Goal: Information Seeking & Learning: Learn about a topic

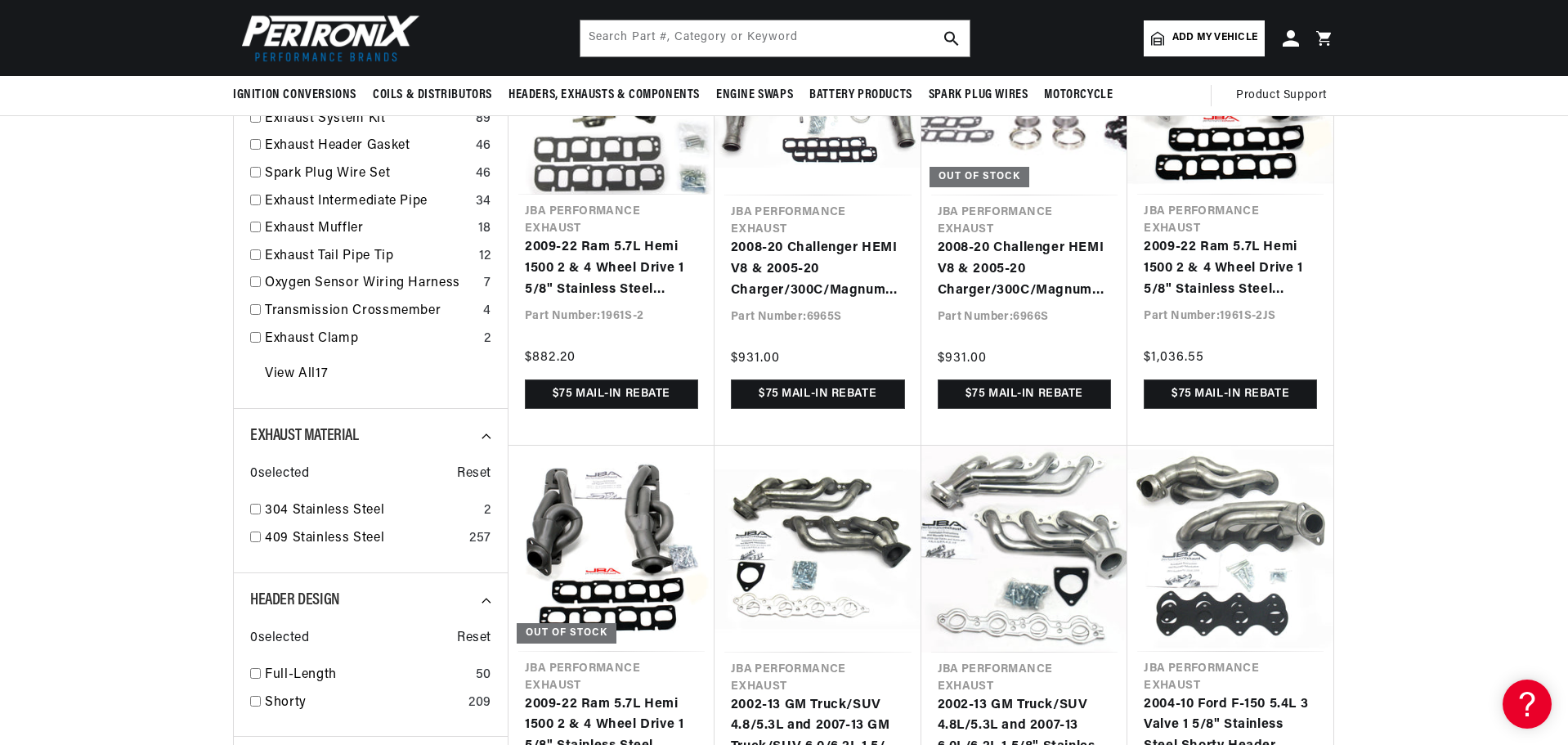
scroll to position [572, 0]
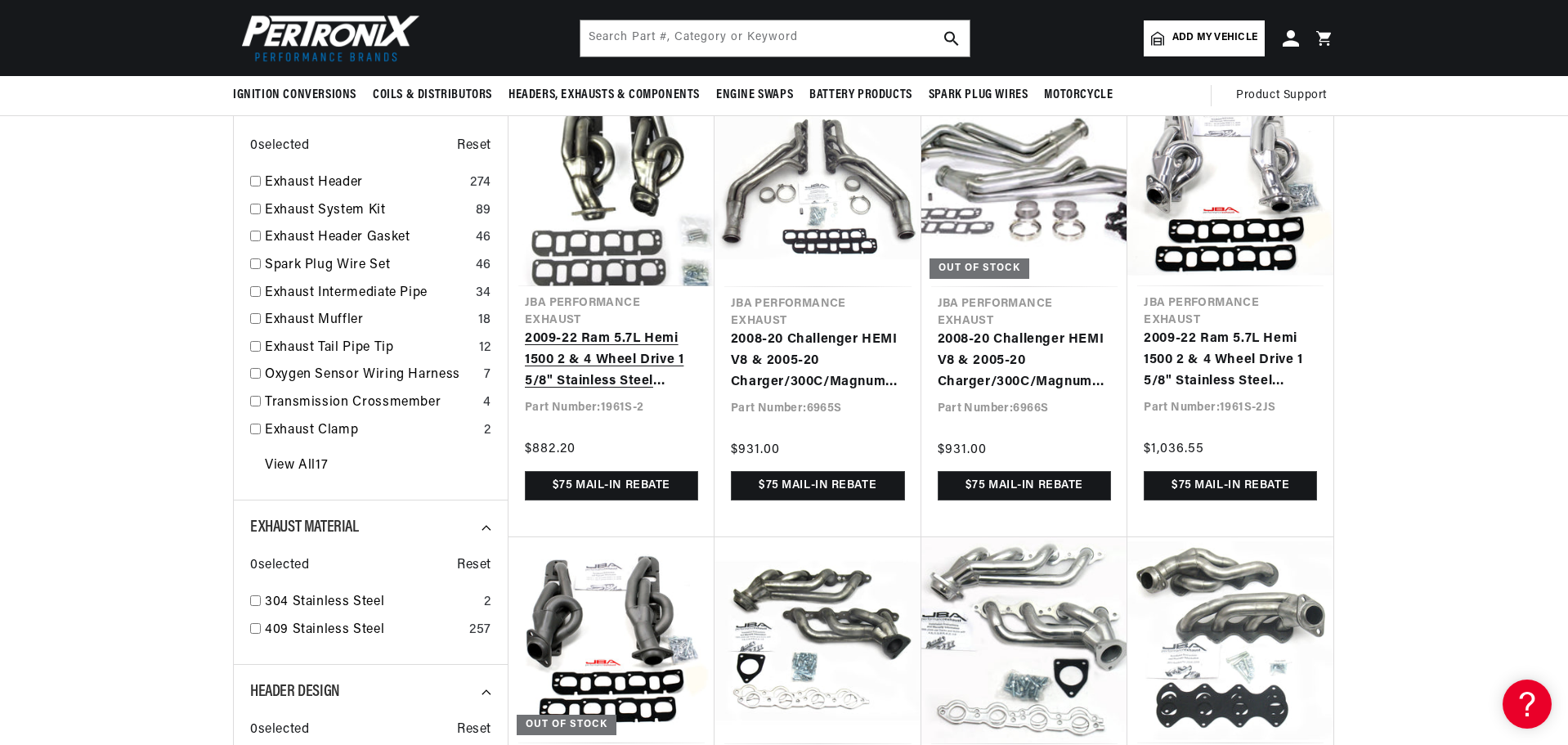
click at [614, 356] on link "2009-22 Ram 5.7L Hemi 1500 2 & 4 Wheel Drive 1 5/8" Stainless Steel Shorty Head…" at bounding box center [611, 360] width 173 height 63
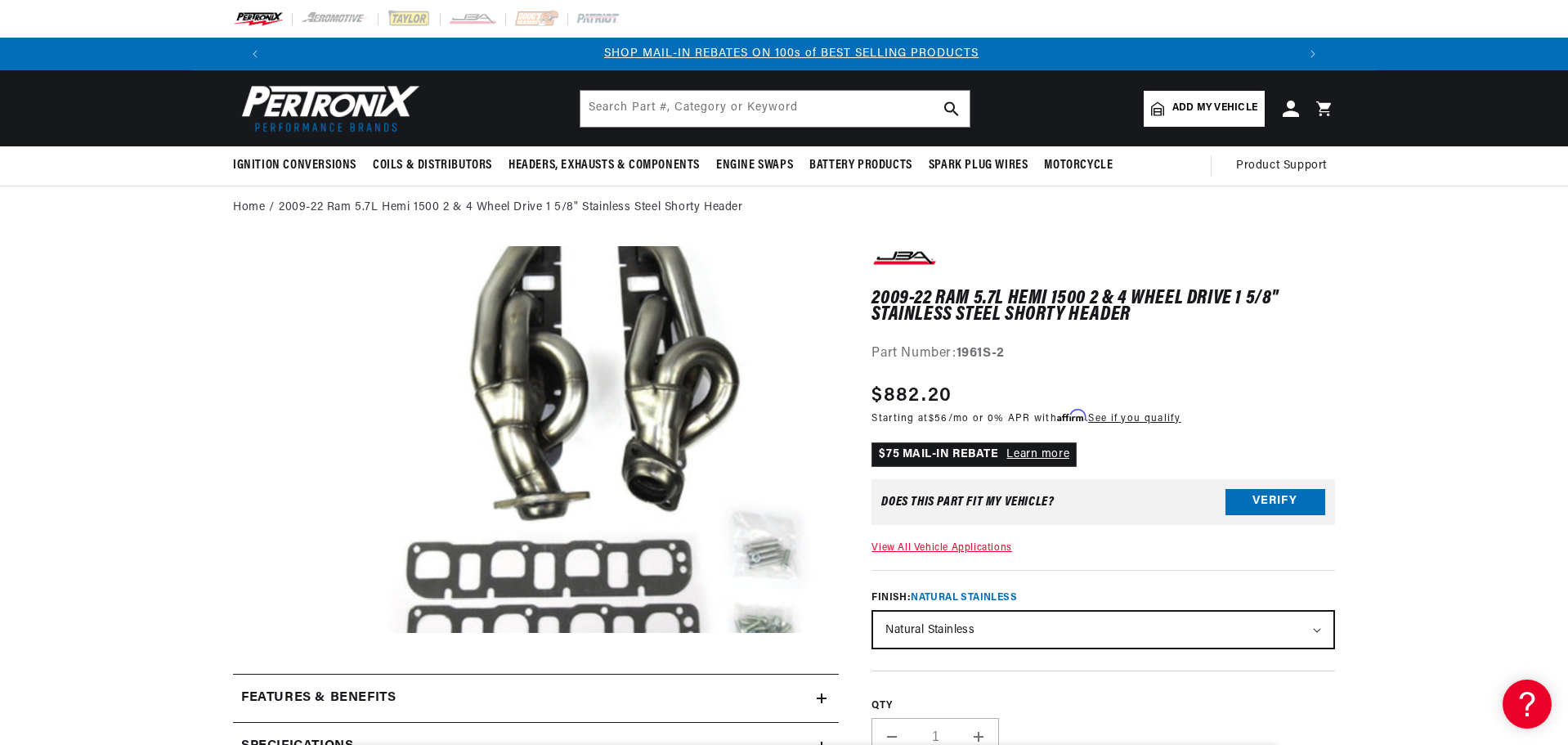
scroll to position [0, 1021]
click at [1293, 108] on icon at bounding box center [1290, 108] width 17 height 17
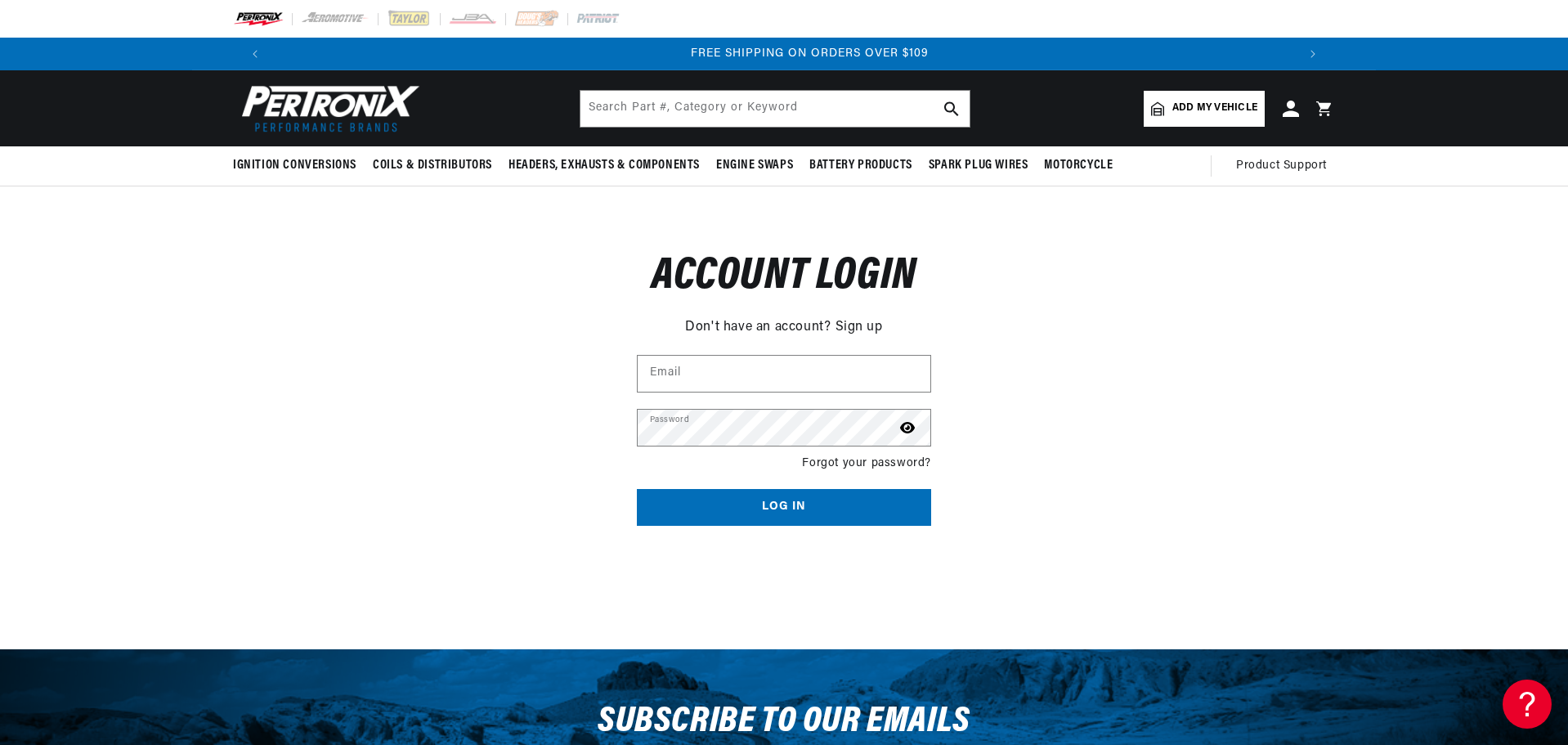
scroll to position [0, 2042]
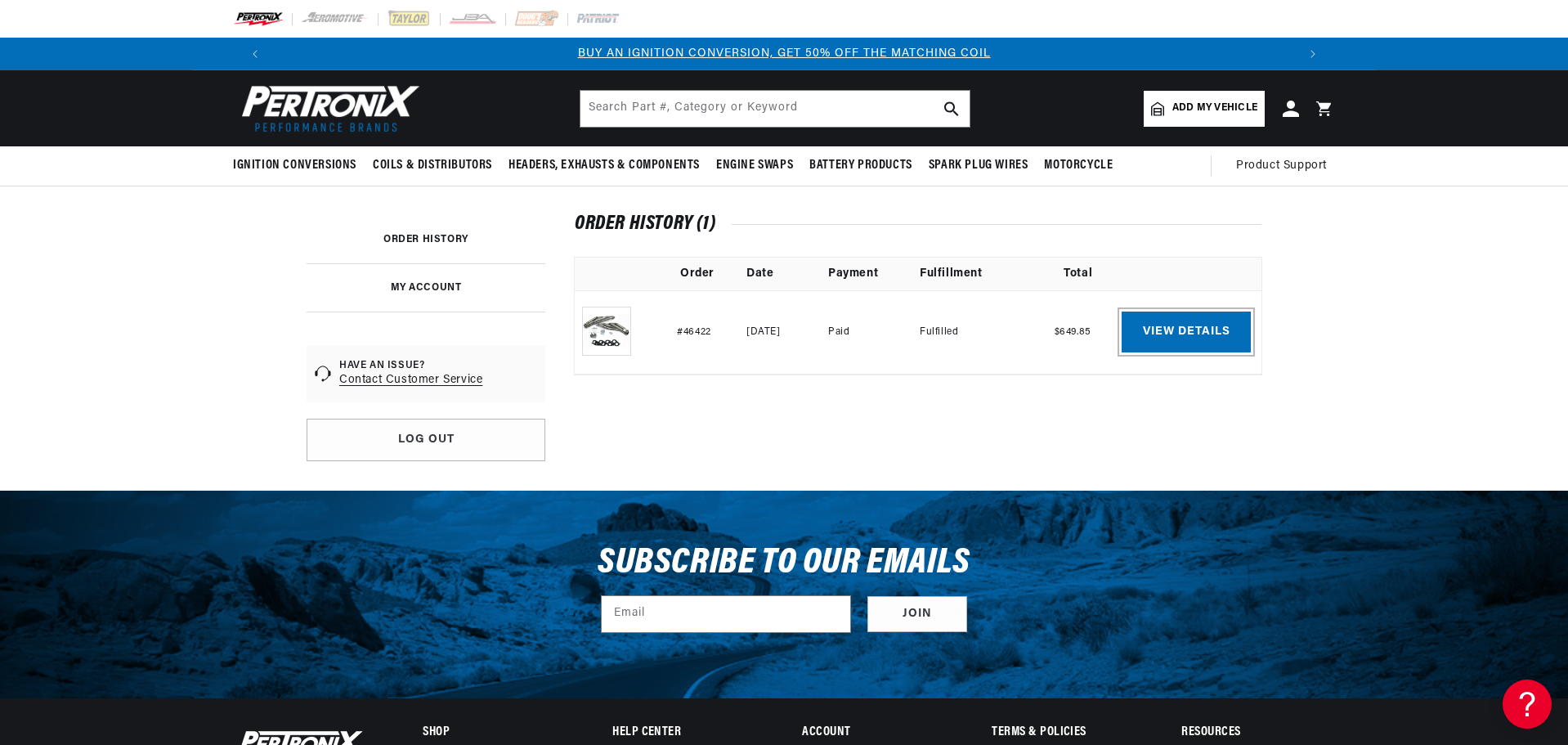
click at [1181, 325] on link "View details" at bounding box center [1186, 331] width 129 height 40
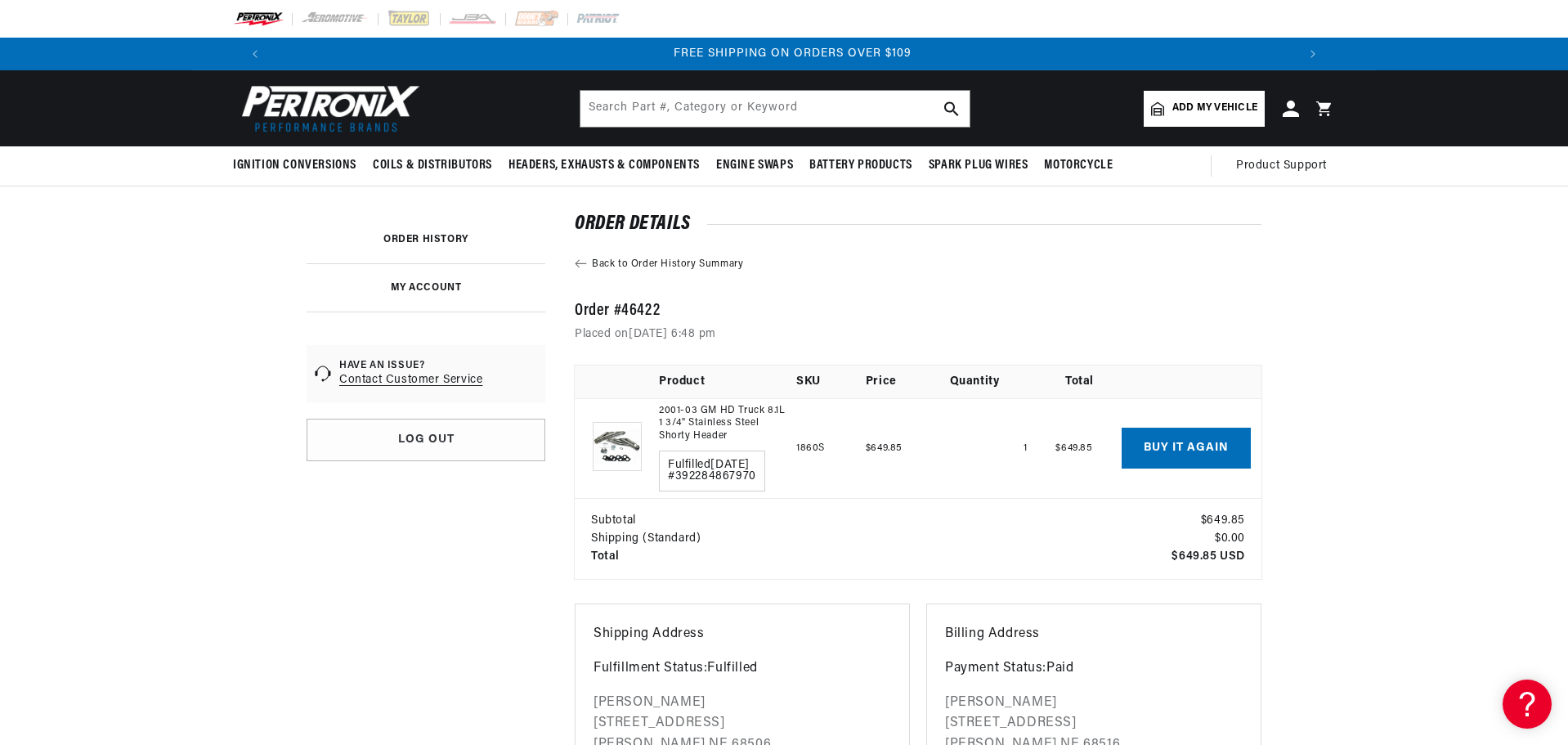
click at [421, 277] on li "MY ACCOUNT" at bounding box center [425, 288] width 239 height 48
click at [425, 282] on link "MY ACCOUNT" at bounding box center [426, 287] width 71 height 10
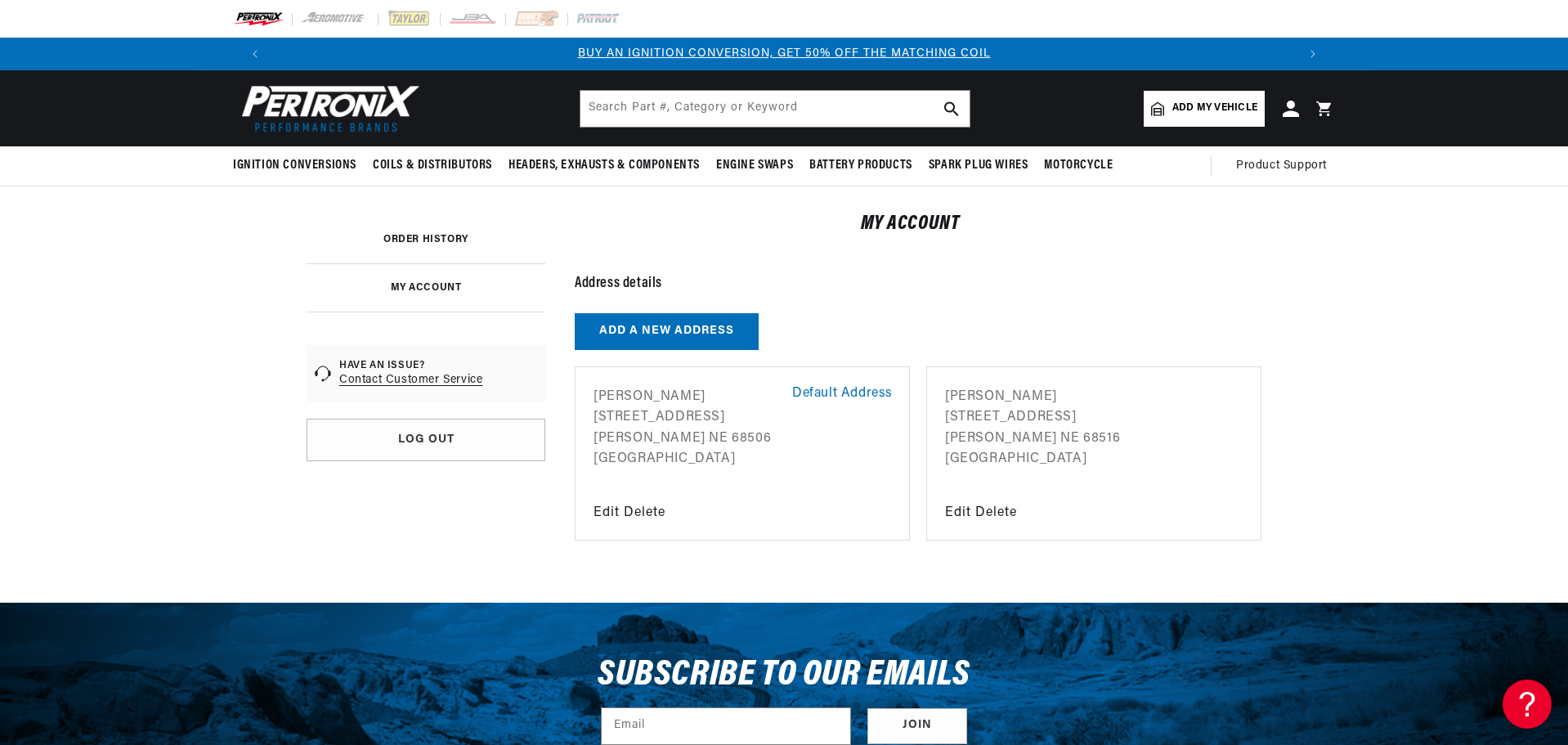
click at [411, 237] on link "ORDER HISTORY" at bounding box center [425, 240] width 85 height 10
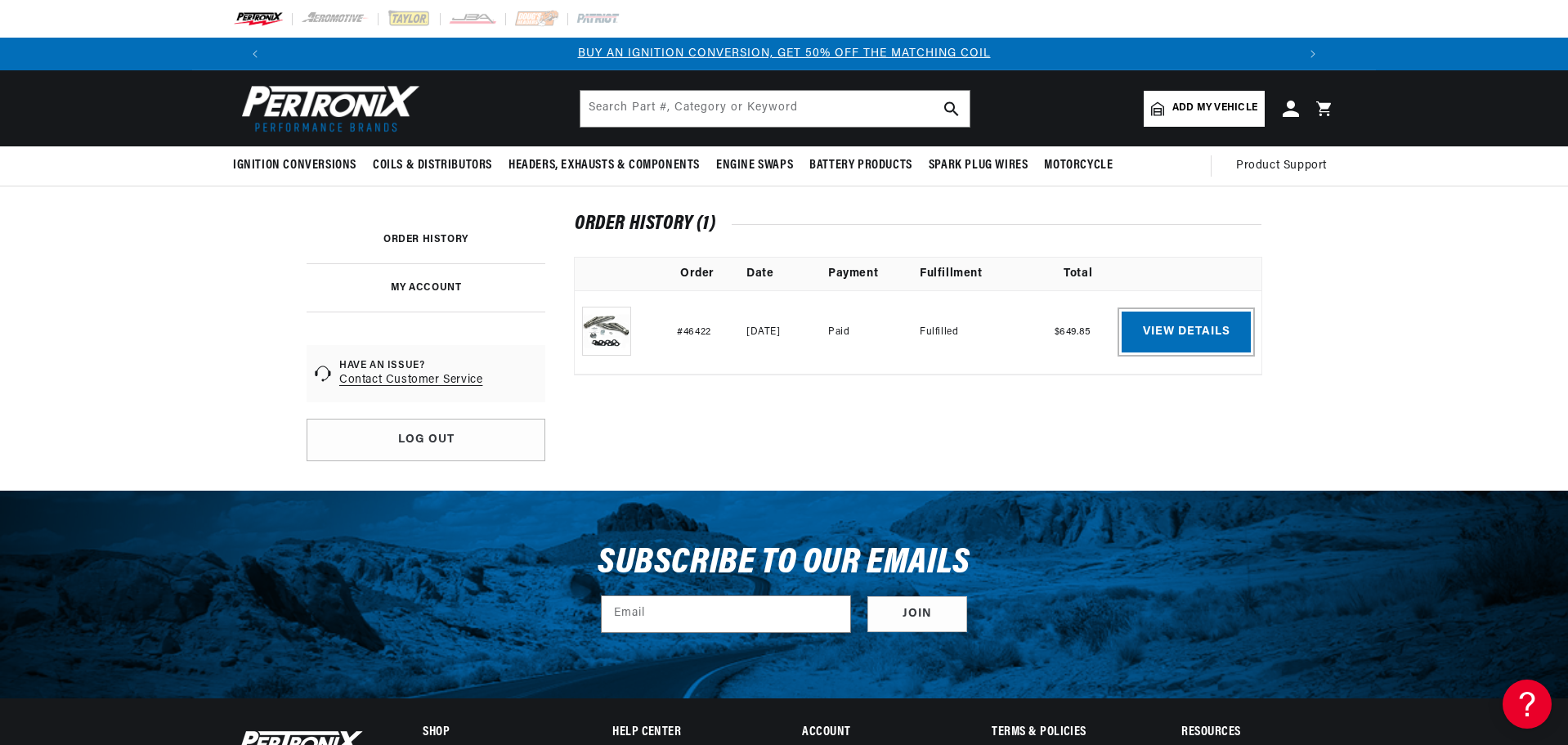
click at [1207, 341] on link "View details" at bounding box center [1186, 331] width 129 height 40
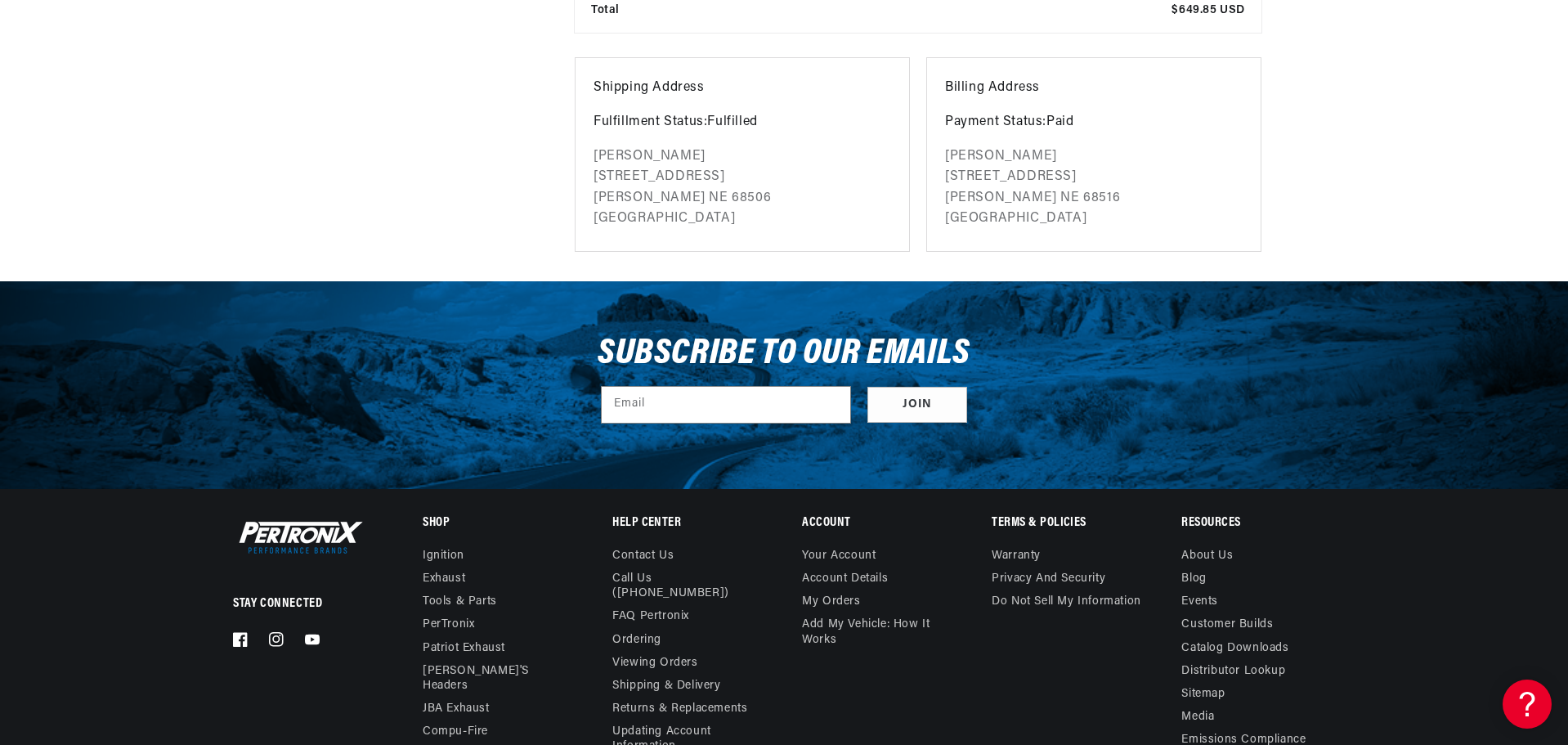
scroll to position [580, 0]
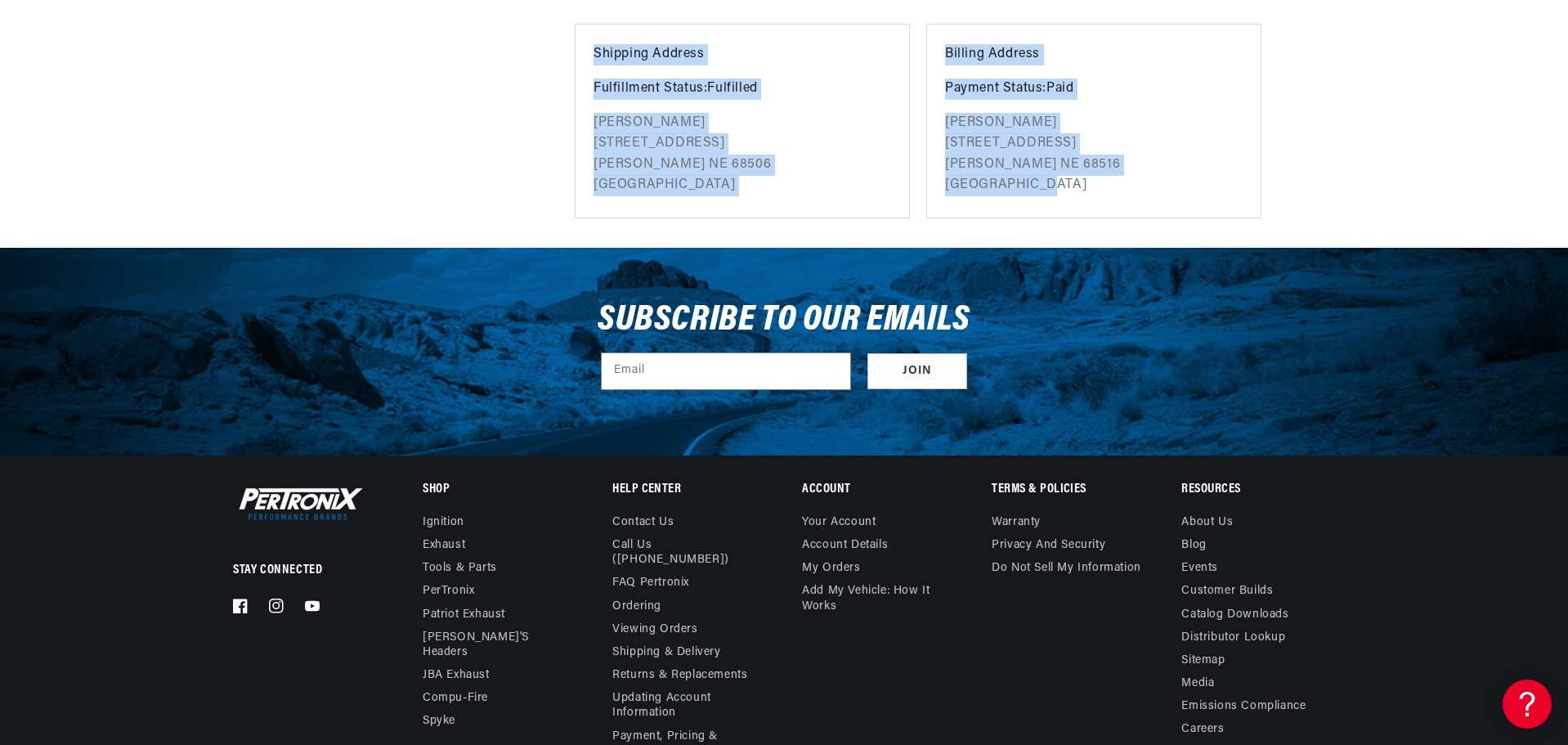
drag, startPoint x: 574, startPoint y: 302, endPoint x: 1349, endPoint y: 210, distance: 780.4
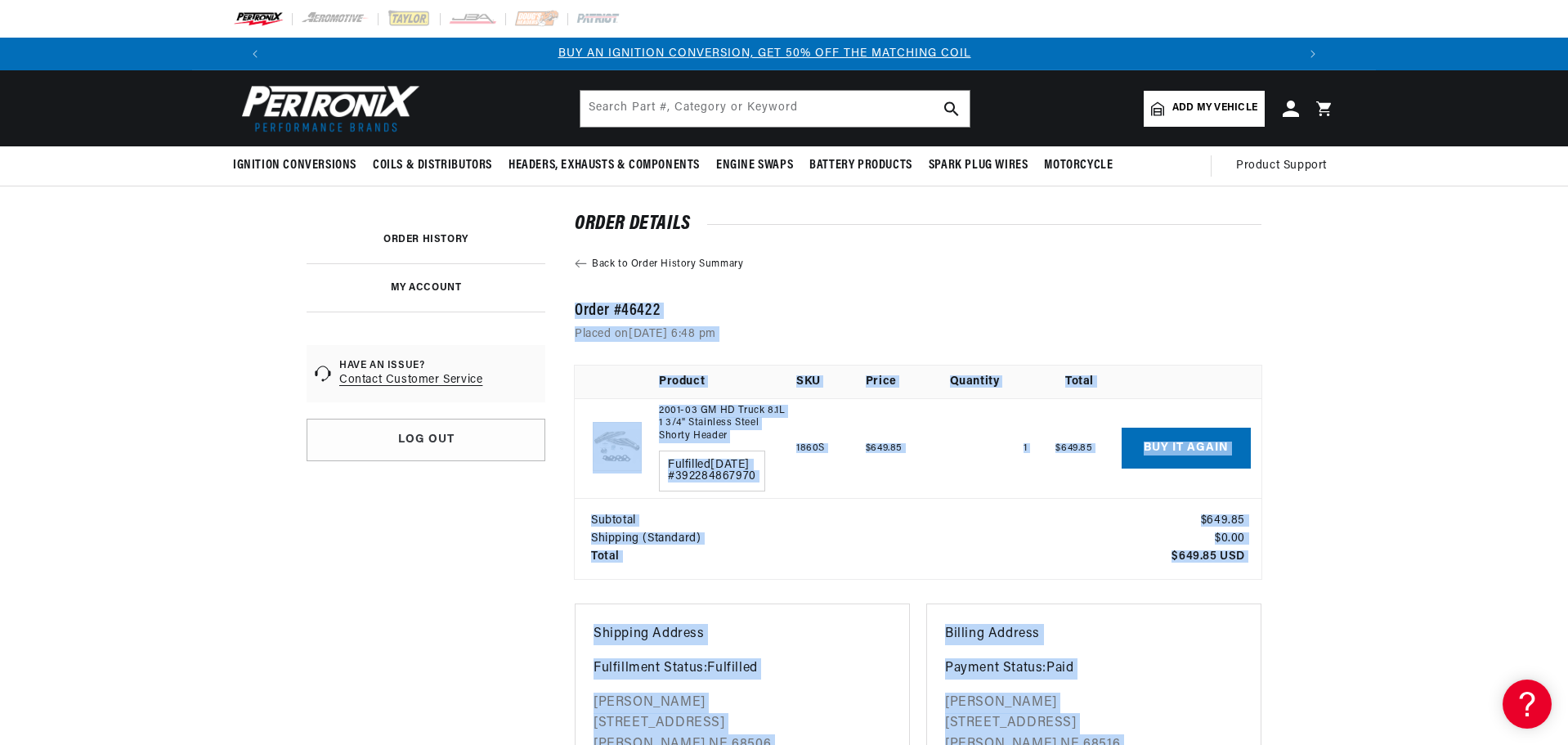
scroll to position [0, 0]
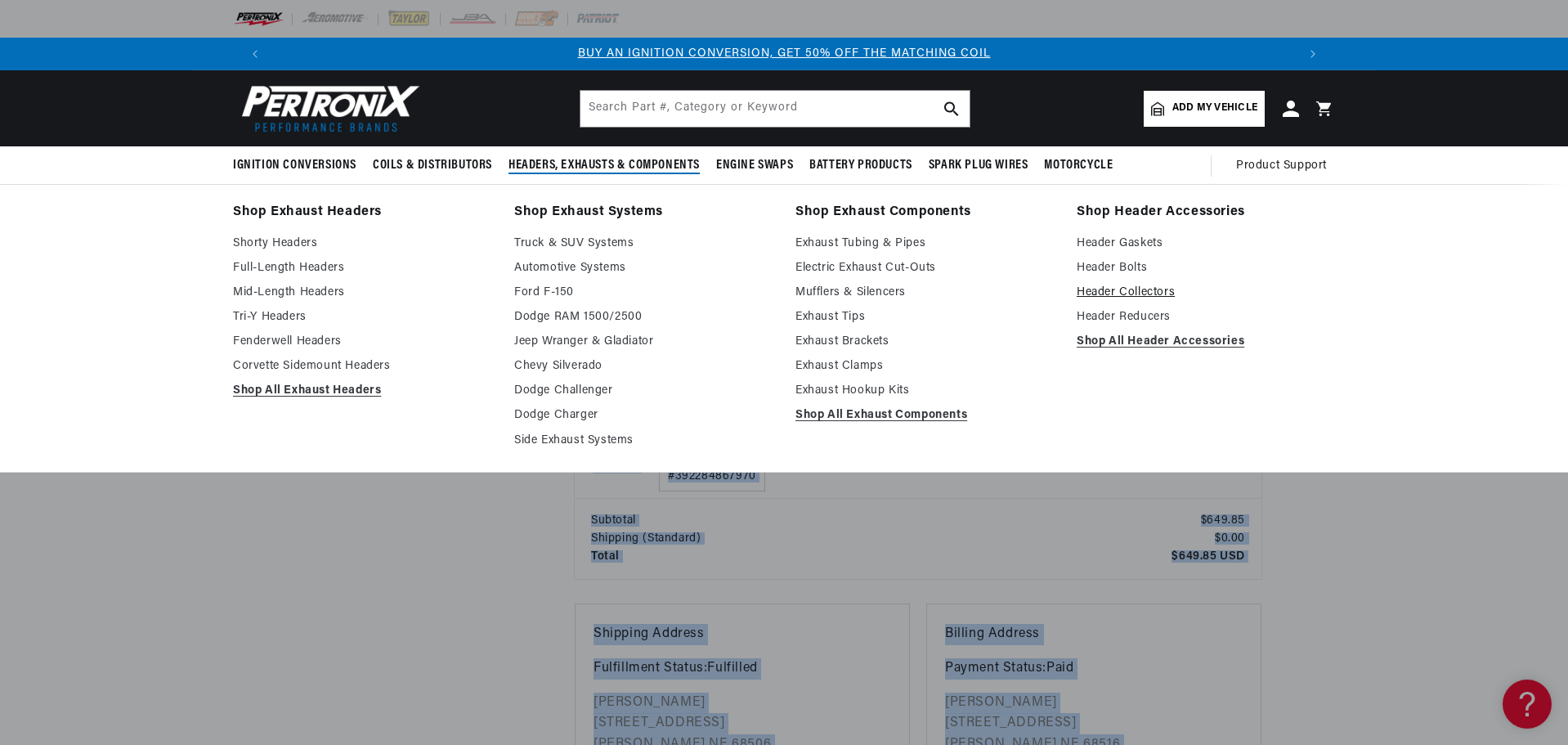
click at [1153, 287] on link "Header Collectors" at bounding box center [1205, 292] width 259 height 20
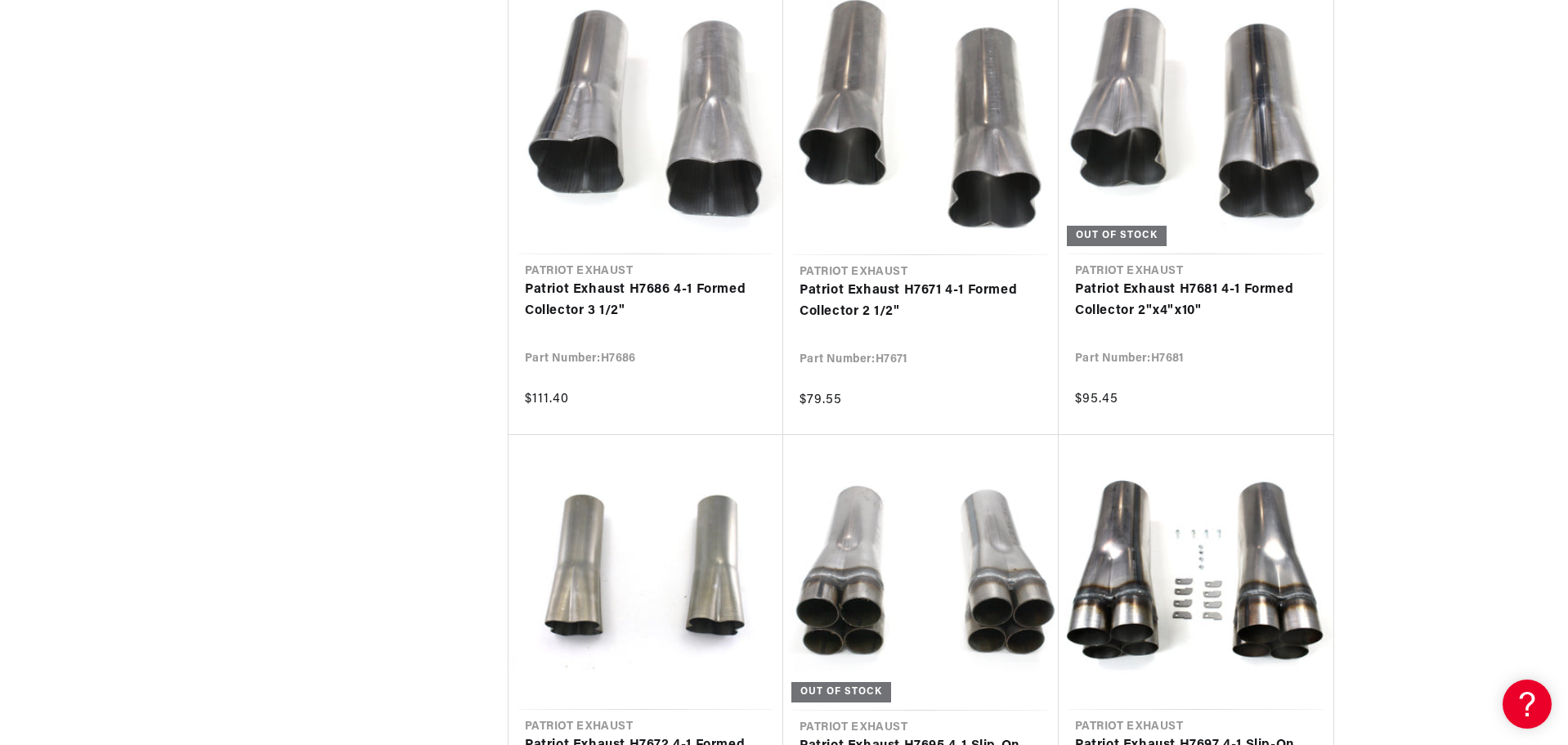
scroll to position [1962, 0]
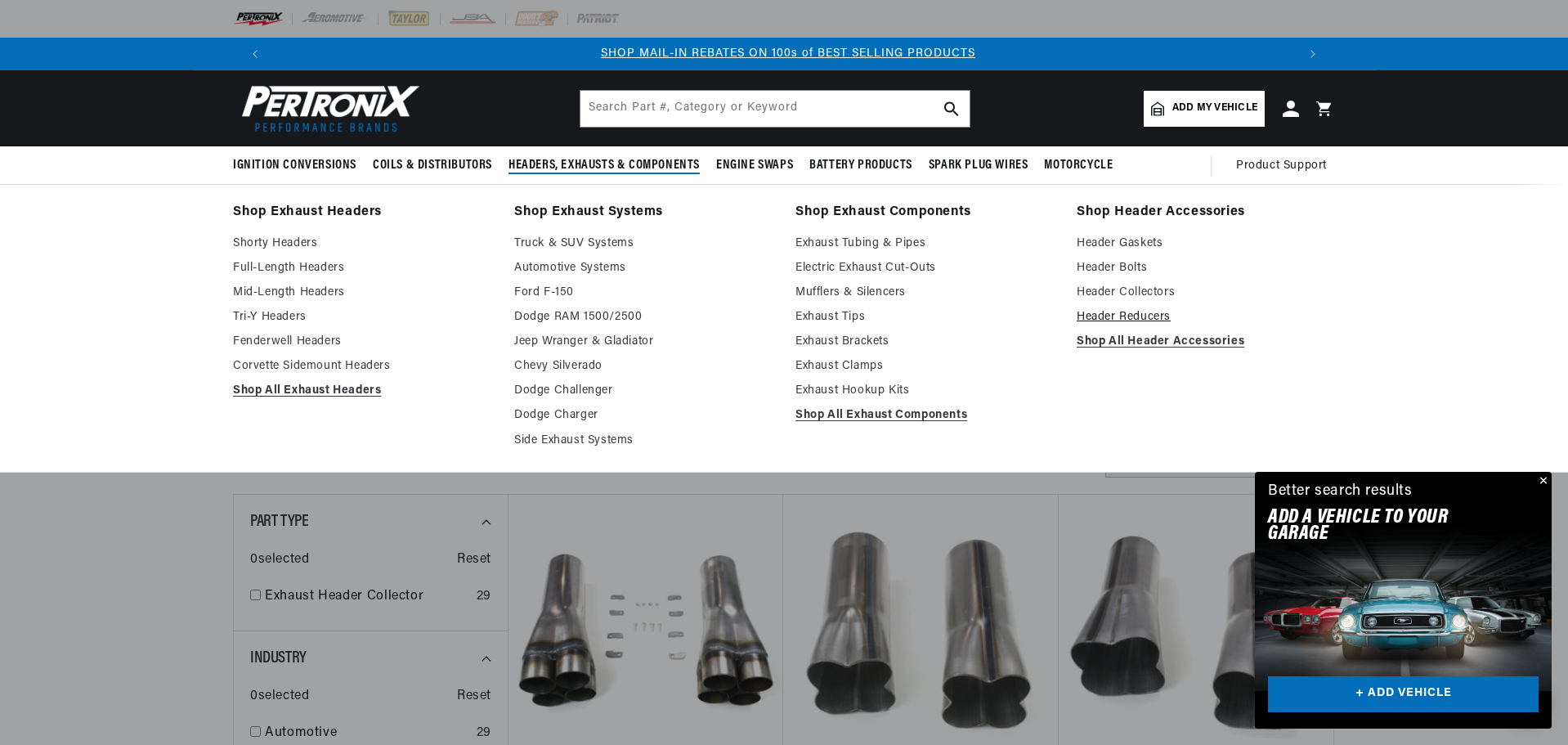
click at [1131, 316] on link "Header Reducers" at bounding box center [1205, 317] width 259 height 20
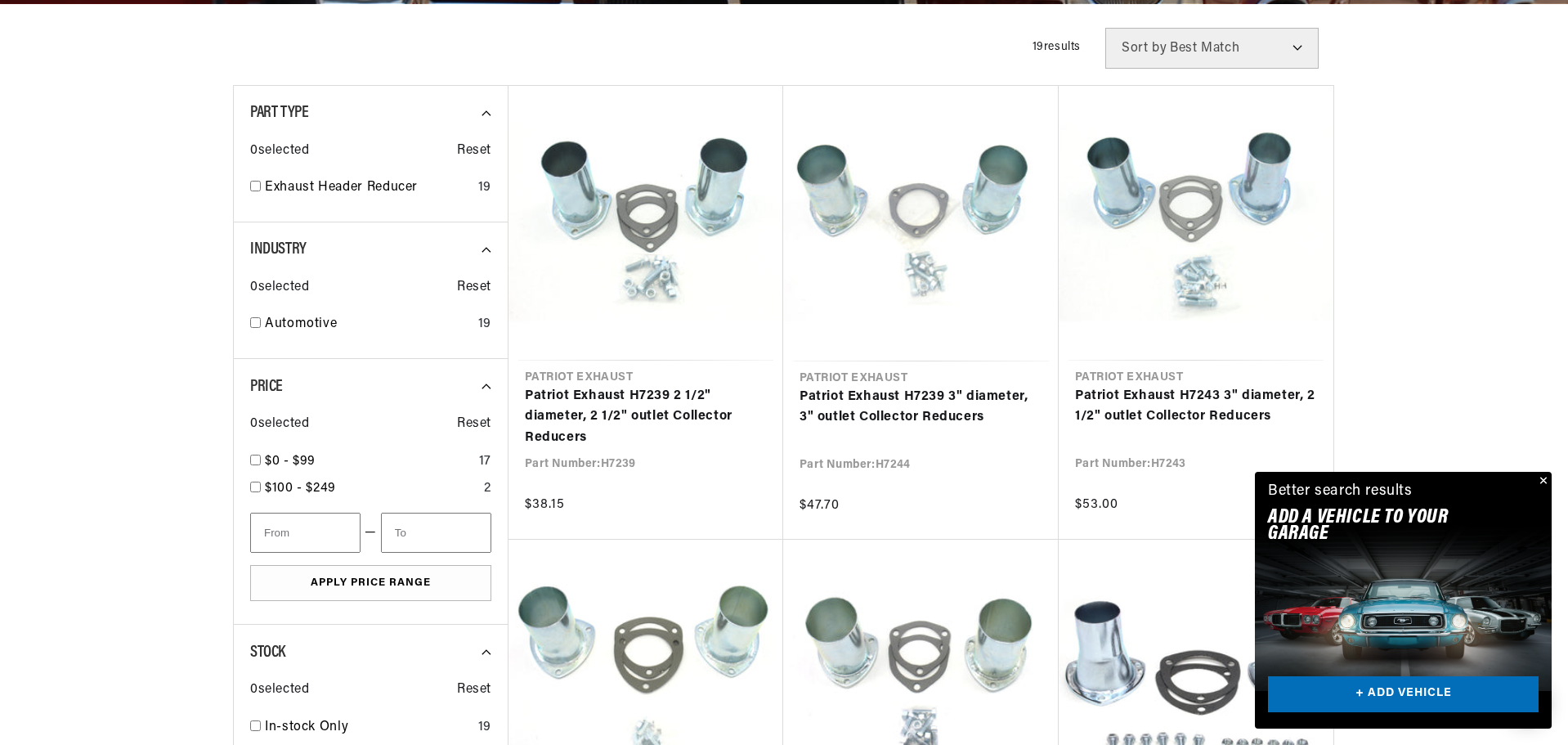
scroll to position [0, 1021]
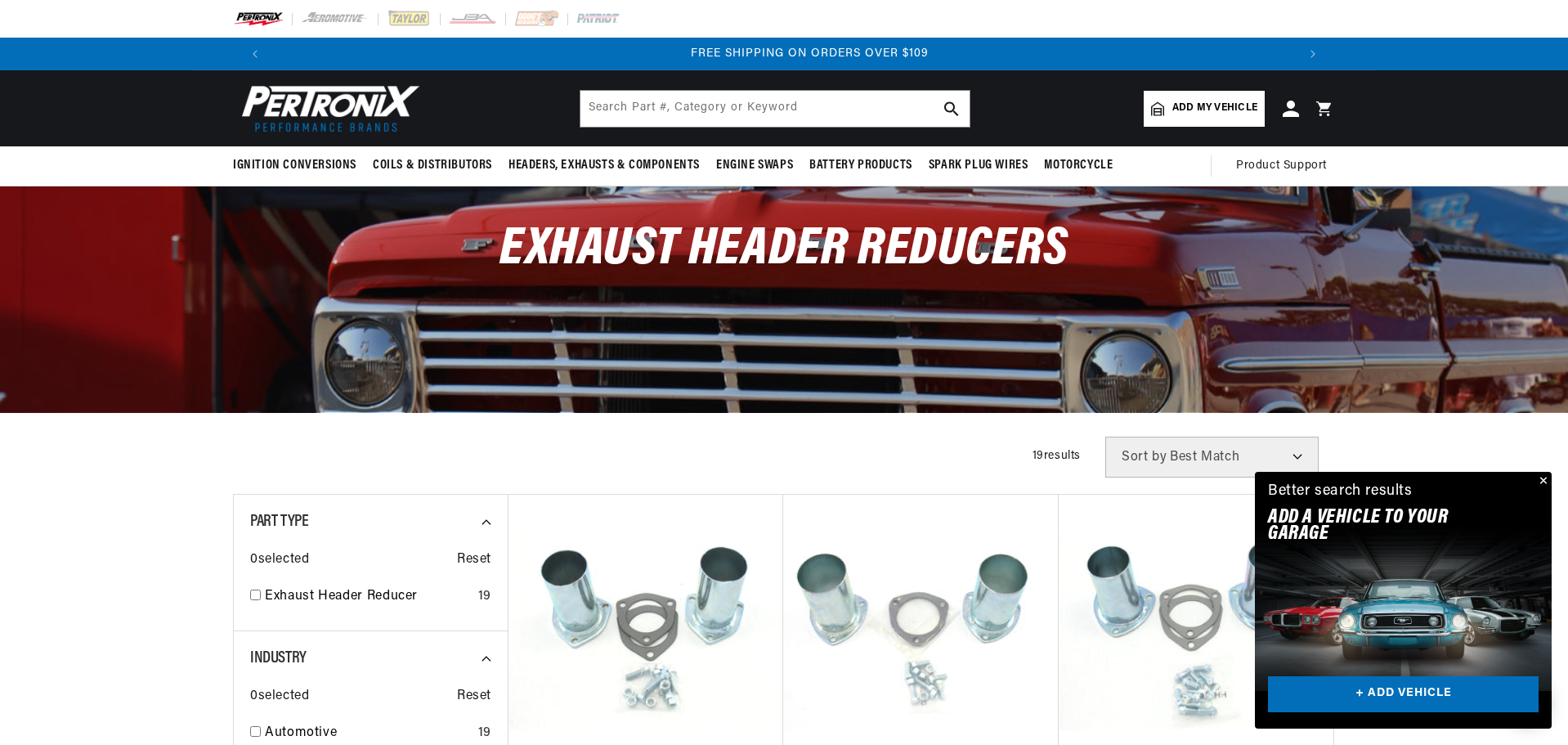
scroll to position [0, 2042]
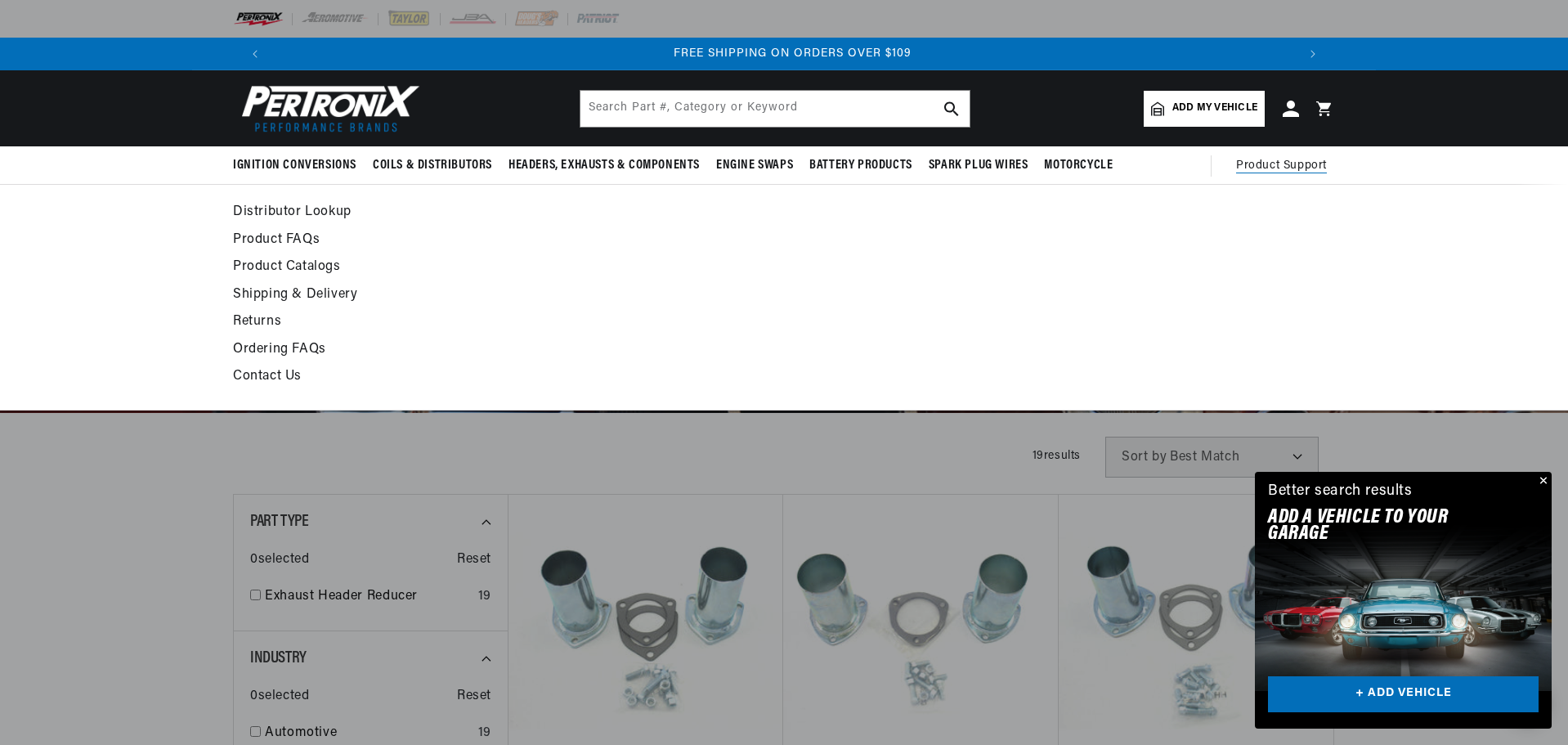
click at [1294, 161] on span "Product Support" at bounding box center [1281, 166] width 91 height 18
click at [246, 242] on link "Product FAQs" at bounding box center [634, 240] width 804 height 23
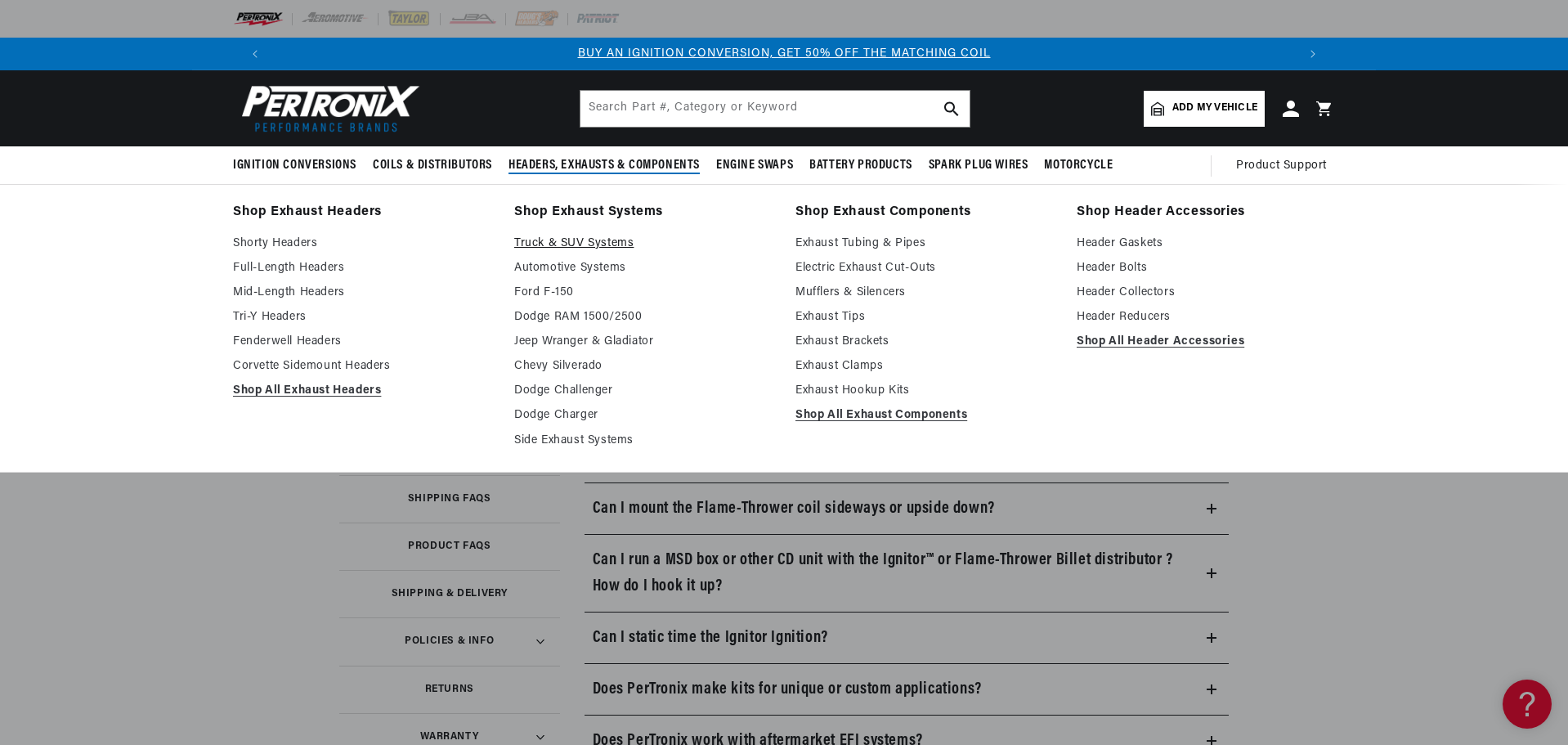
click at [596, 240] on link "Truck & SUV Systems" at bounding box center [643, 244] width 259 height 20
